Goal: Find specific page/section: Find specific page/section

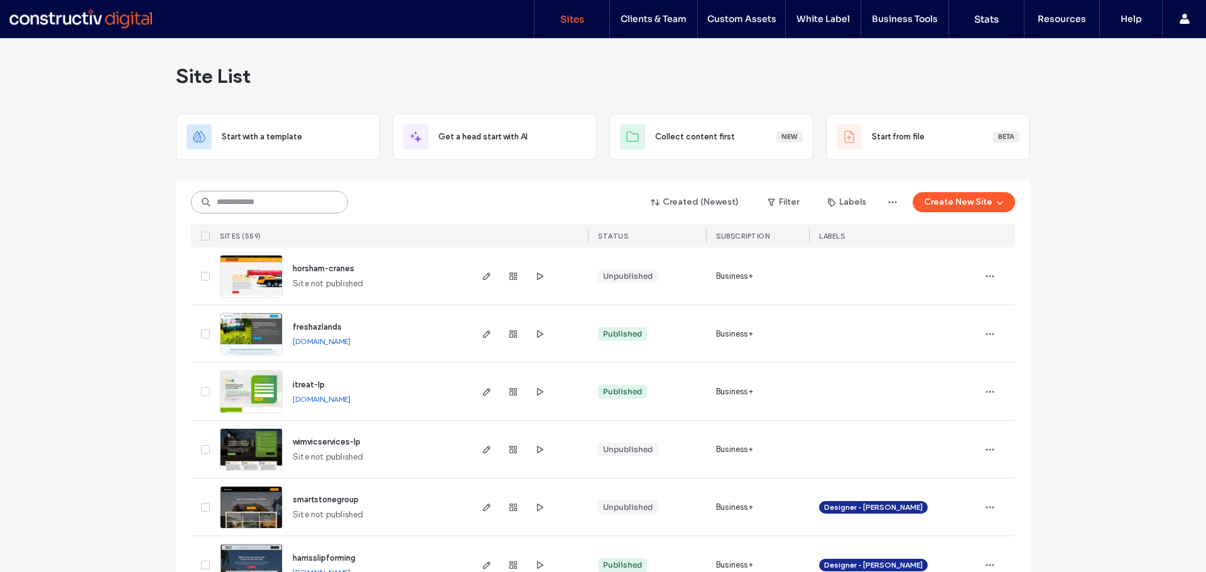
click at [238, 197] on input at bounding box center [269, 202] width 157 height 23
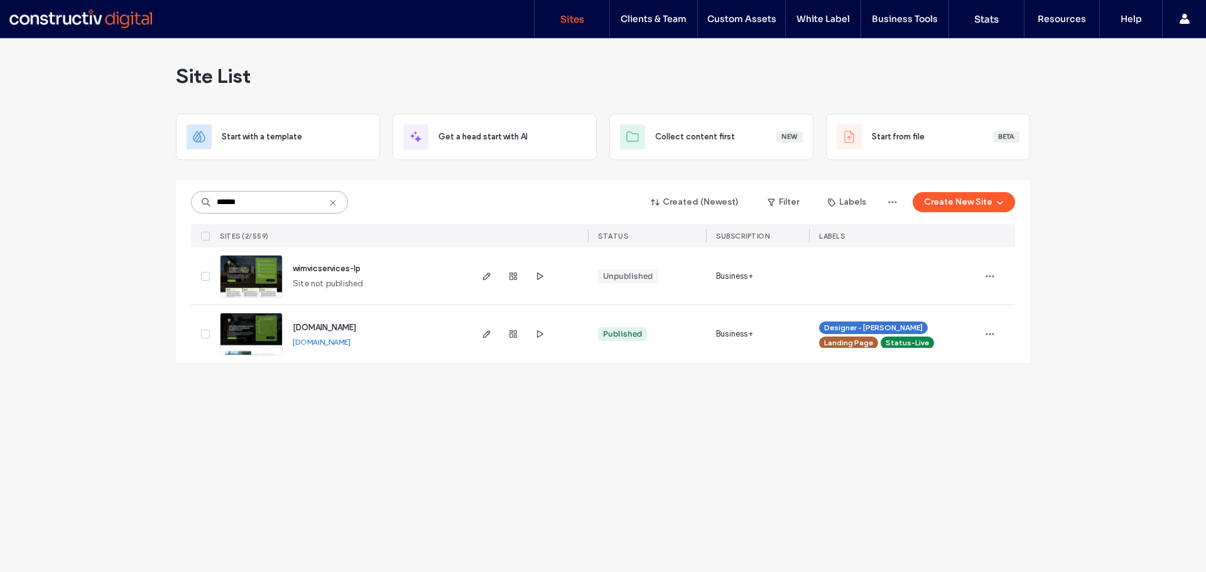
type input "******"
click at [107, 279] on div "Site List Start with a template Get a head start with AI Collect content first …" at bounding box center [603, 305] width 1206 height 534
